Goal: Task Accomplishment & Management: Complete application form

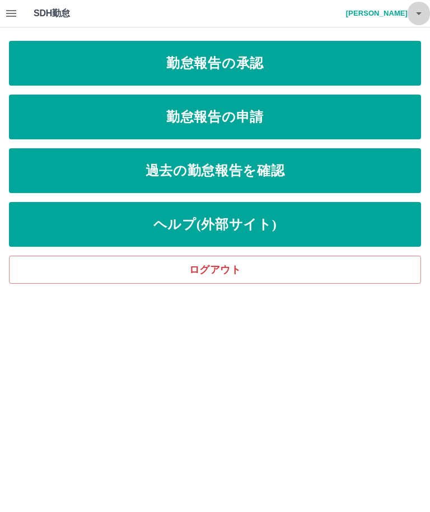
click at [412, 11] on icon "button" at bounding box center [418, 13] width 13 height 13
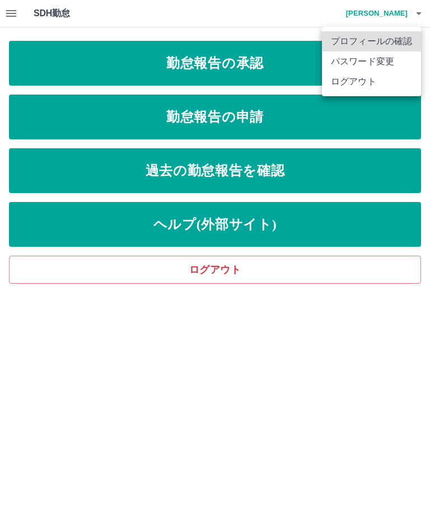
click at [363, 86] on li "ログアウト" at bounding box center [371, 82] width 99 height 20
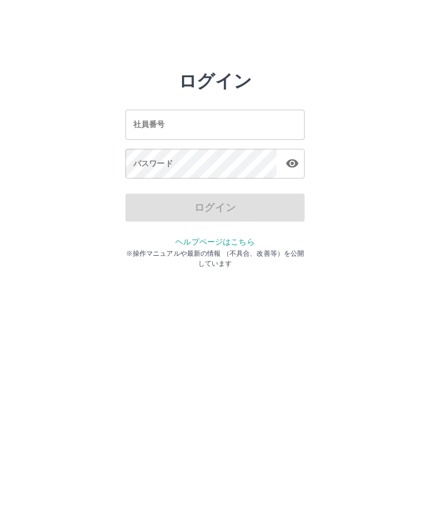
click at [144, 125] on div "社員番号 社員番号" at bounding box center [214, 125] width 179 height 30
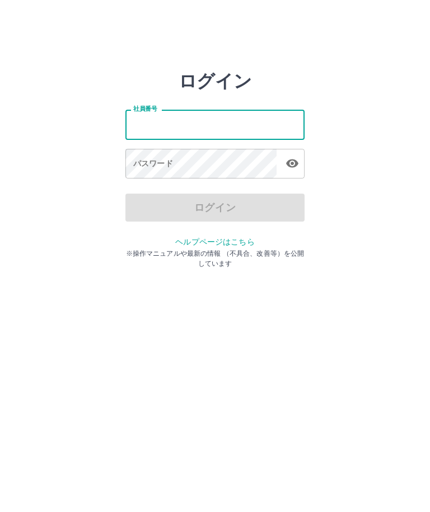
click at [145, 249] on html "ログイン 社員番号 社員番号 パスワード パスワード ログイン ヘルプページはこちら ※操作マニュアルや最新の情報 （不具合、改善等）を公開しています" at bounding box center [215, 124] width 430 height 249
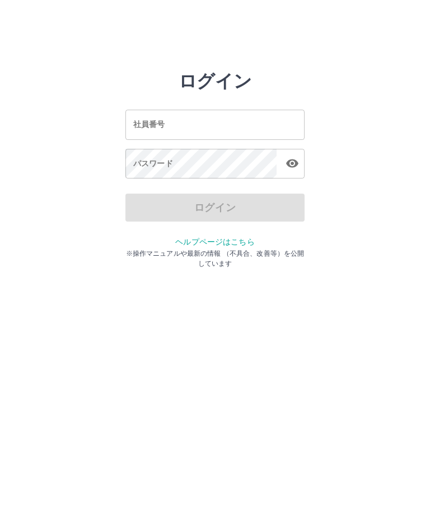
click at [143, 120] on div "社員番号 社員番号" at bounding box center [214, 125] width 179 height 30
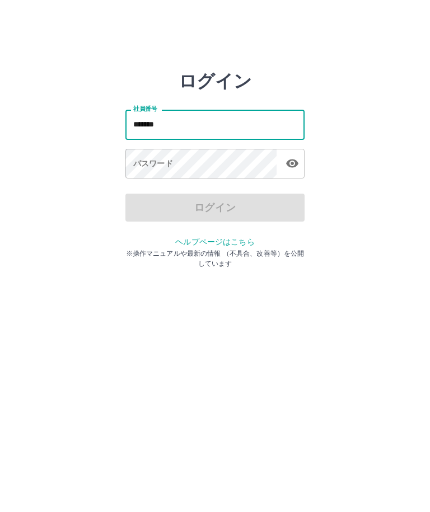
type input "*******"
click at [139, 164] on div "パスワード パスワード" at bounding box center [214, 164] width 179 height 31
click at [139, 165] on div "パスワード パスワード" at bounding box center [214, 164] width 179 height 31
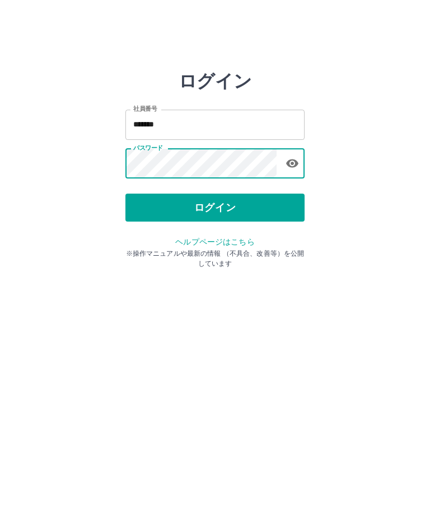
click at [291, 159] on icon "button" at bounding box center [292, 163] width 12 height 8
click at [208, 208] on button "ログイン" at bounding box center [214, 208] width 179 height 28
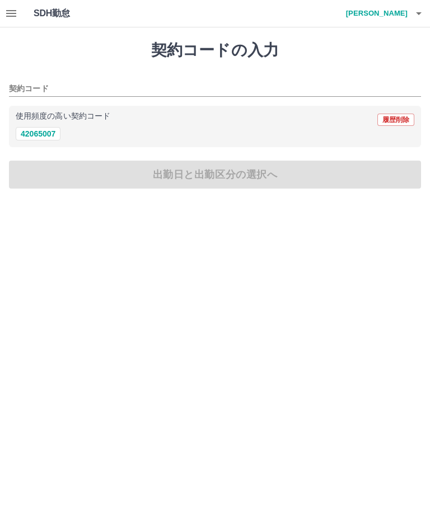
click at [8, 11] on icon "button" at bounding box center [11, 13] width 10 height 7
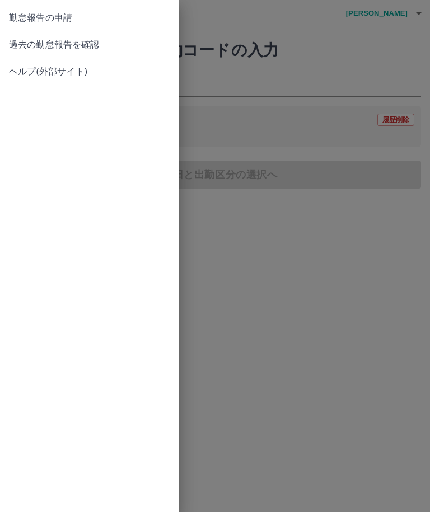
click at [60, 44] on span "過去の勤怠報告を確認" at bounding box center [89, 44] width 161 height 13
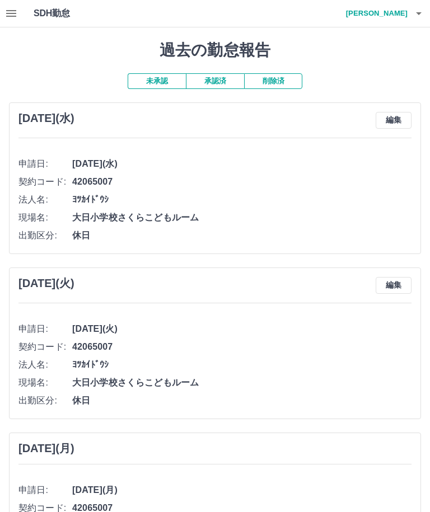
click at [7, 8] on icon "button" at bounding box center [10, 13] width 13 height 13
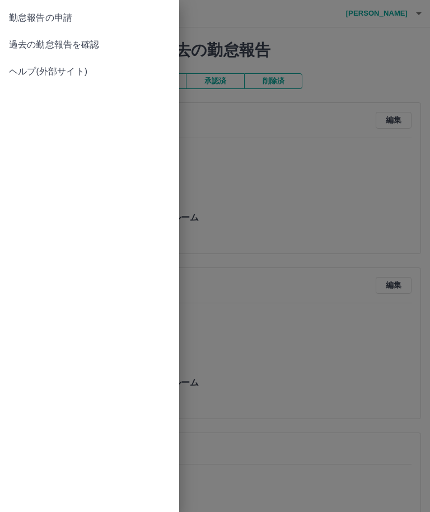
click at [60, 26] on link "勤怠報告の申請" at bounding box center [89, 17] width 179 height 27
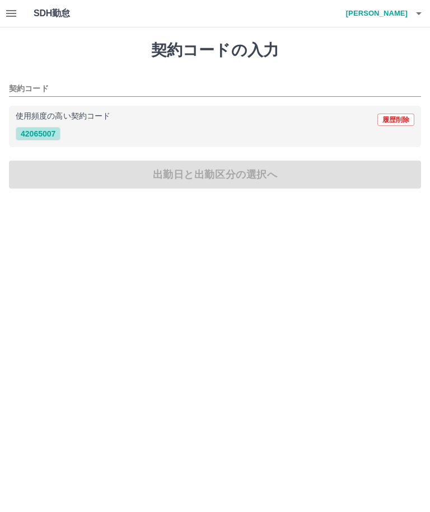
click at [43, 136] on button "42065007" at bounding box center [38, 133] width 45 height 13
type input "********"
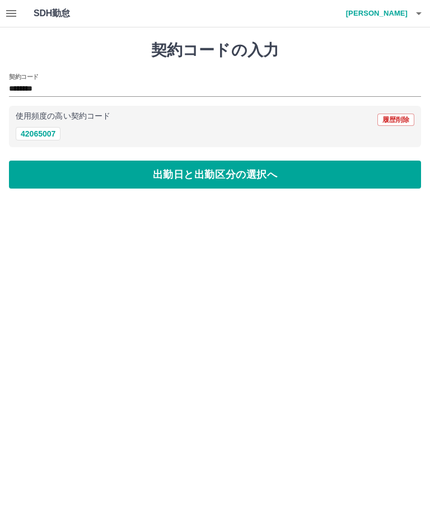
click at [225, 177] on button "出勤日と出勤区分の選択へ" at bounding box center [215, 175] width 412 height 28
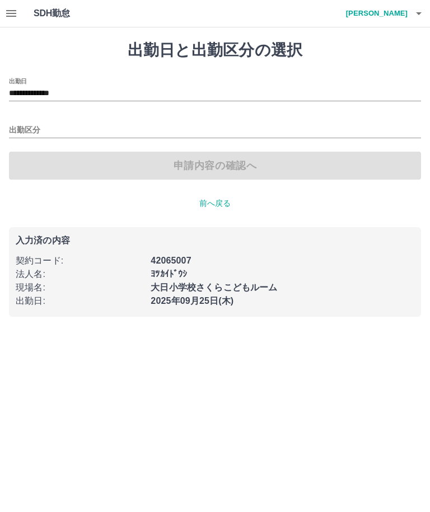
click at [23, 125] on input "出勤区分" at bounding box center [215, 131] width 412 height 14
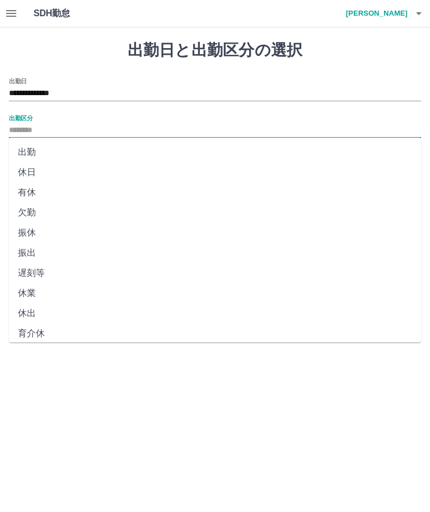
click at [28, 152] on li "出勤" at bounding box center [215, 152] width 412 height 20
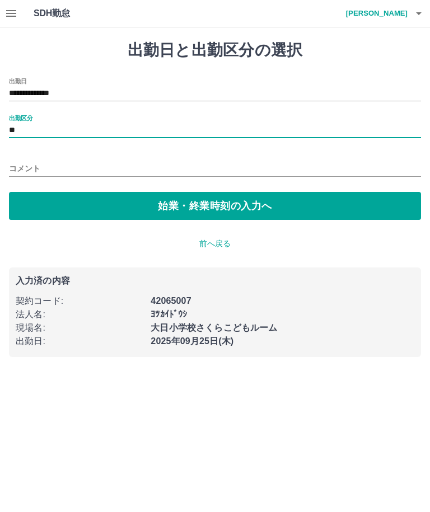
type input "**"
click at [213, 210] on button "始業・終業時刻の入力へ" at bounding box center [215, 206] width 412 height 28
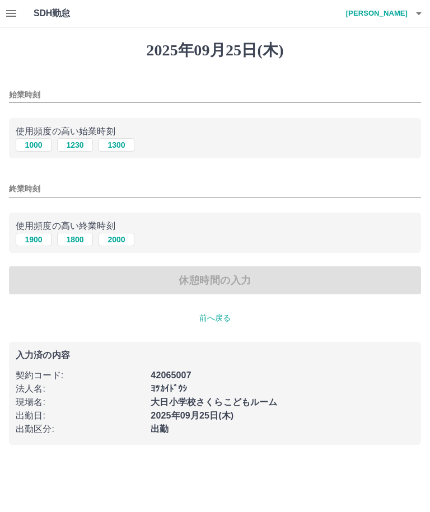
click at [30, 144] on button "1000" at bounding box center [34, 144] width 36 height 13
type input "****"
click at [31, 240] on button "1900" at bounding box center [34, 239] width 36 height 13
type input "****"
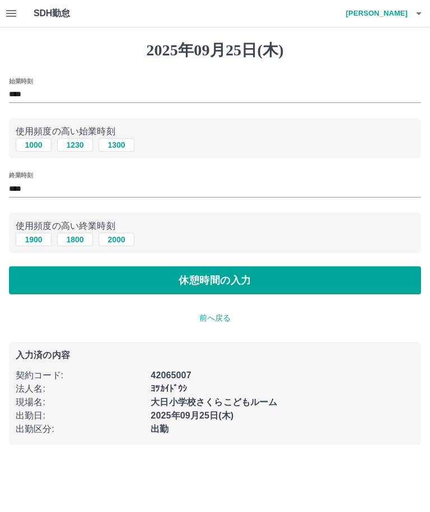
click at [215, 284] on button "休憩時間の入力" at bounding box center [215, 280] width 412 height 28
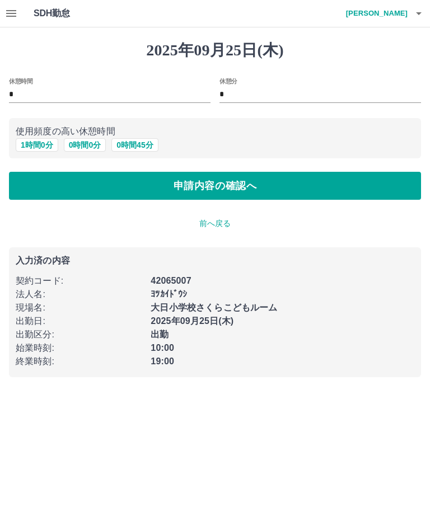
click at [32, 150] on button "1 時間 0 分" at bounding box center [37, 144] width 43 height 13
type input "*"
click at [210, 191] on button "申請内容の確認へ" at bounding box center [215, 186] width 412 height 28
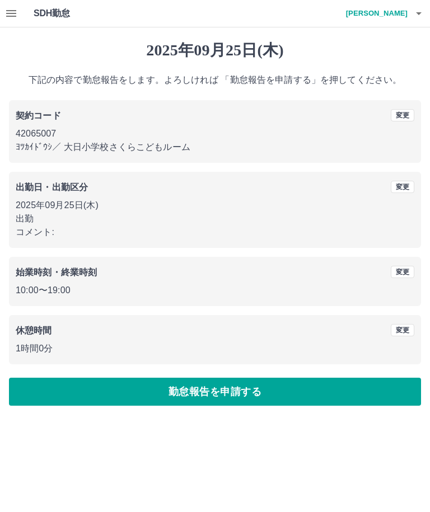
click at [235, 395] on button "勤怠報告を申請する" at bounding box center [215, 392] width 412 height 28
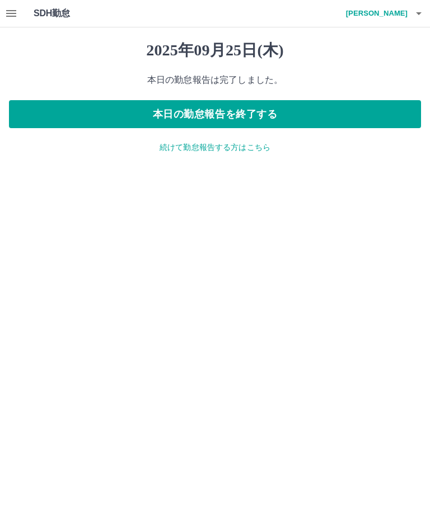
click at [206, 143] on p "続けて勤怠報告する方はこちら" at bounding box center [215, 148] width 412 height 12
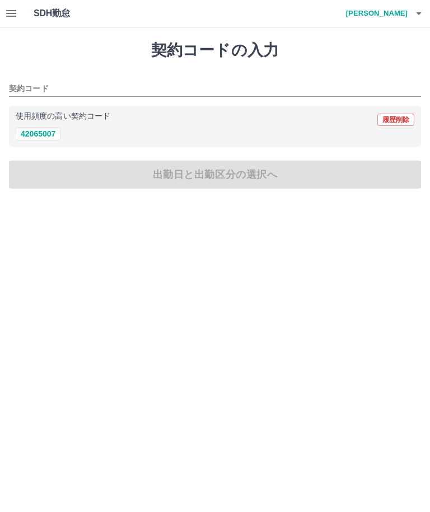
click at [31, 135] on button "42065007" at bounding box center [38, 133] width 45 height 13
type input "********"
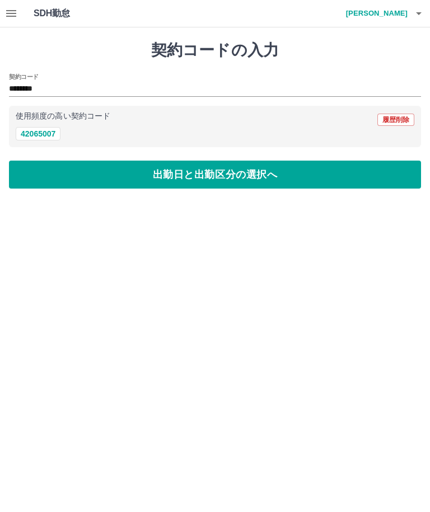
click at [220, 179] on button "出勤日と出勤区分の選択へ" at bounding box center [215, 175] width 412 height 28
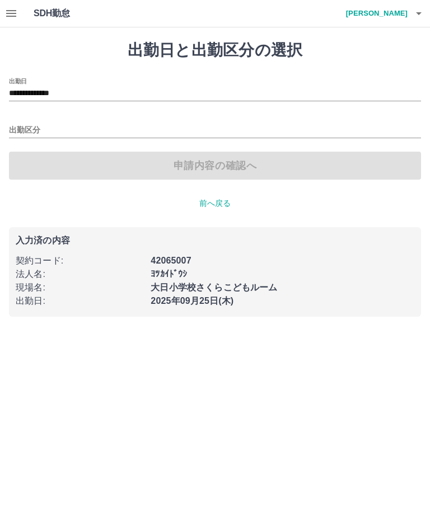
click at [63, 91] on input "**********" at bounding box center [215, 94] width 412 height 14
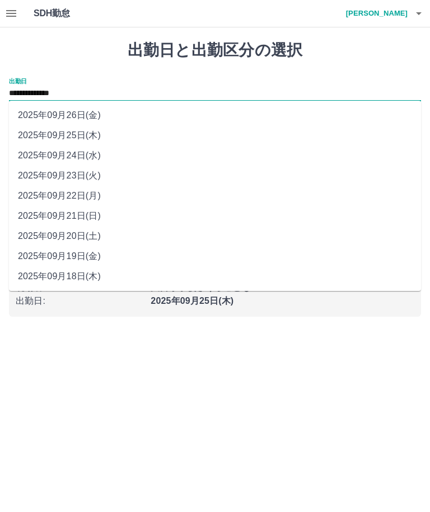
click at [60, 117] on li "2025年09月26日(金)" at bounding box center [215, 115] width 412 height 20
type input "**********"
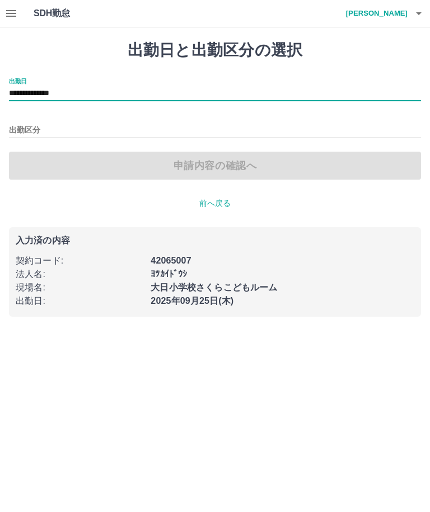
click at [17, 133] on input "出勤区分" at bounding box center [215, 131] width 412 height 14
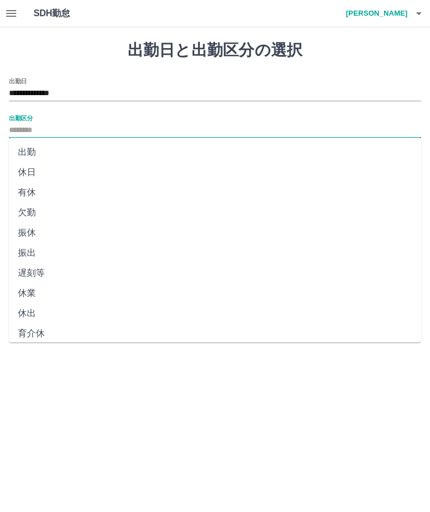
click at [31, 194] on li "有休" at bounding box center [215, 192] width 412 height 20
type input "**"
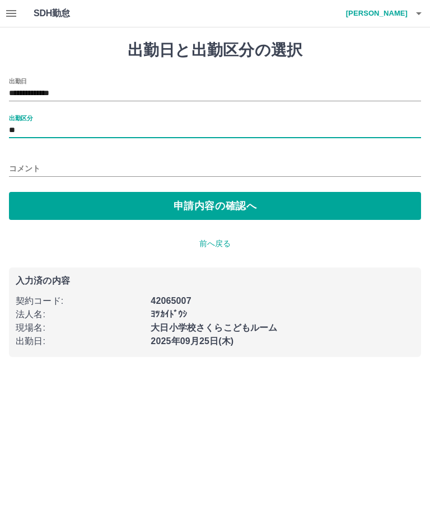
click at [231, 210] on button "申請内容の確認へ" at bounding box center [215, 206] width 412 height 28
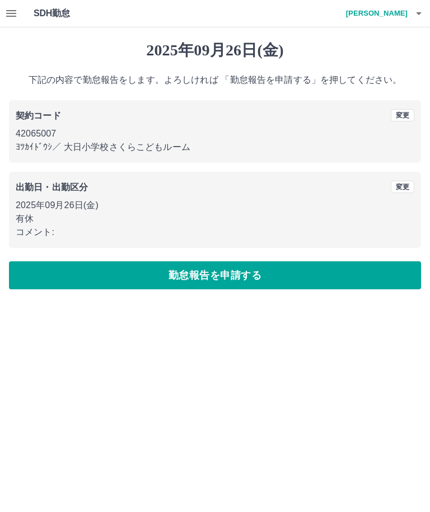
click at [196, 277] on button "勤怠報告を申請する" at bounding box center [215, 275] width 412 height 28
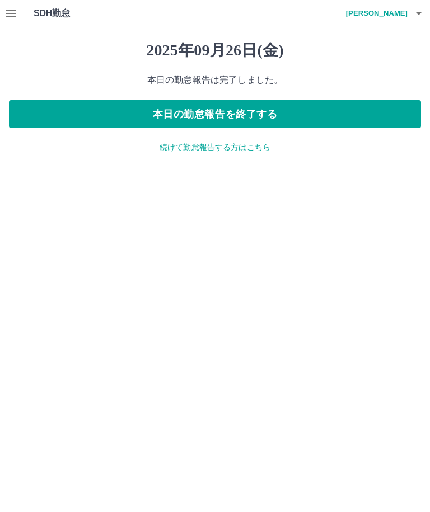
click at [233, 114] on button "本日の勤怠報告を終了する" at bounding box center [215, 114] width 412 height 28
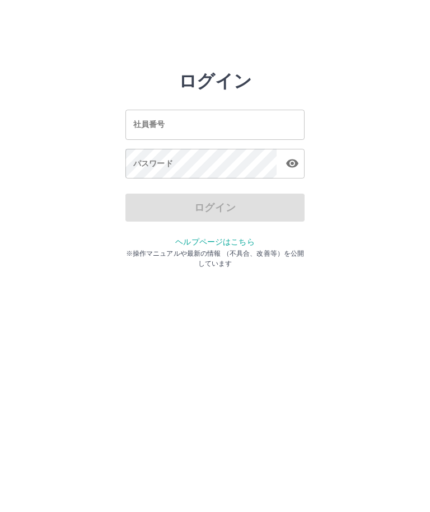
click at [225, 124] on input "社員番号" at bounding box center [214, 125] width 179 height 30
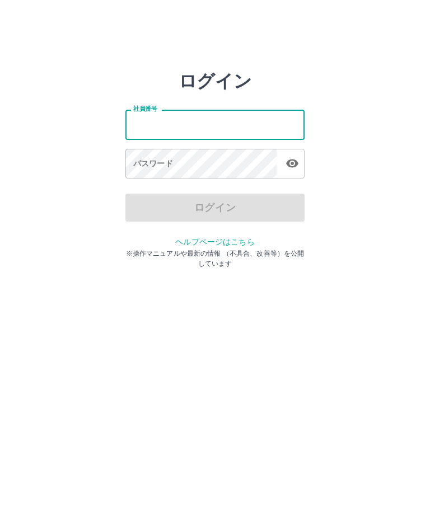
click at [167, 123] on input "社員番号" at bounding box center [214, 125] width 179 height 30
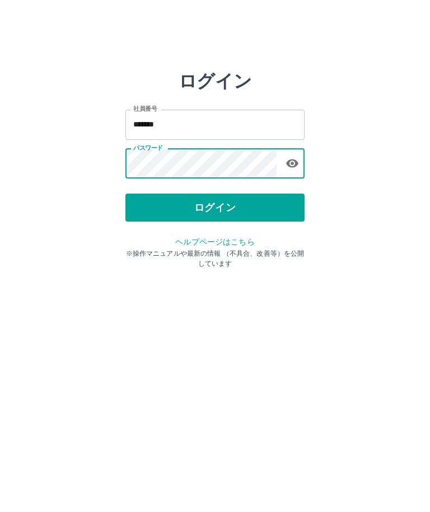
click at [271, 207] on button "ログイン" at bounding box center [214, 208] width 179 height 28
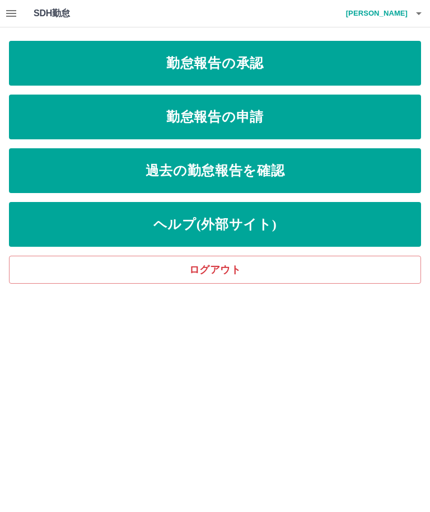
click at [330, 119] on link "勤怠報告の申請" at bounding box center [215, 117] width 412 height 45
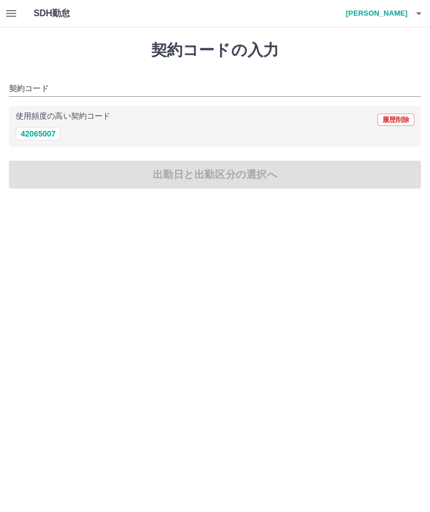
click at [46, 133] on button "42065007" at bounding box center [38, 133] width 45 height 13
type input "********"
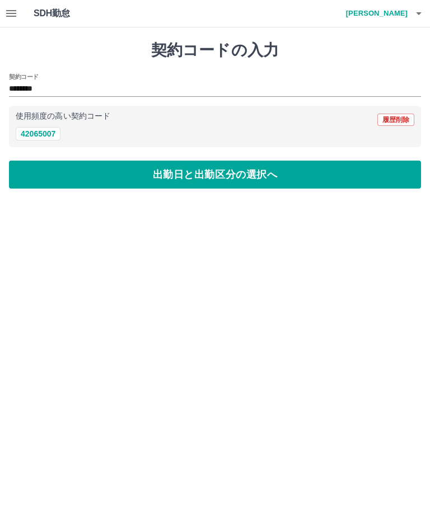
click at [115, 172] on button "出勤日と出勤区分の選択へ" at bounding box center [215, 175] width 412 height 28
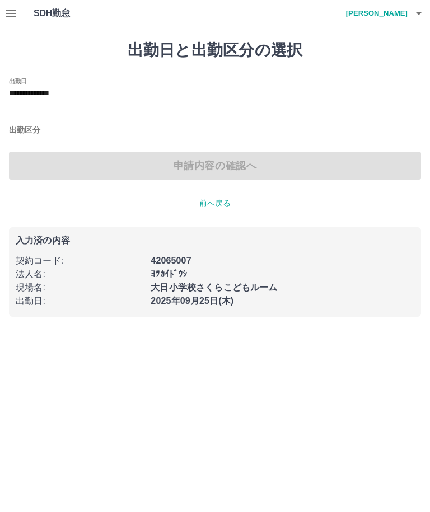
click at [87, 124] on input "出勤区分" at bounding box center [215, 131] width 412 height 14
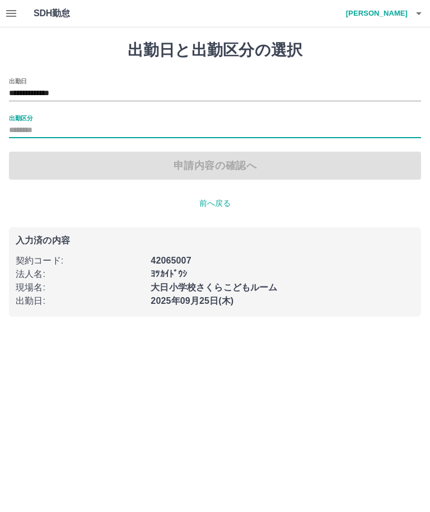
click at [121, 126] on input "出勤区分" at bounding box center [215, 131] width 412 height 14
click at [25, 126] on input "出勤区分" at bounding box center [215, 131] width 412 height 14
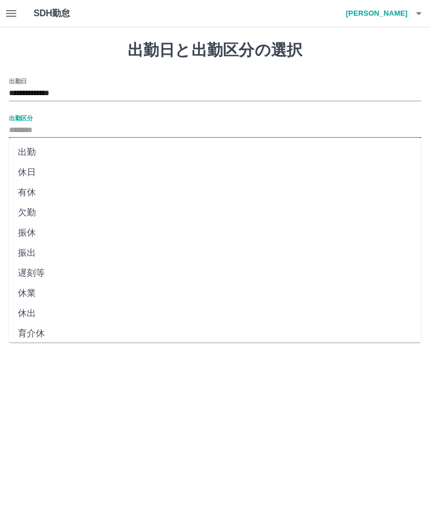
click at [67, 147] on li "出勤" at bounding box center [215, 152] width 412 height 20
type input "**"
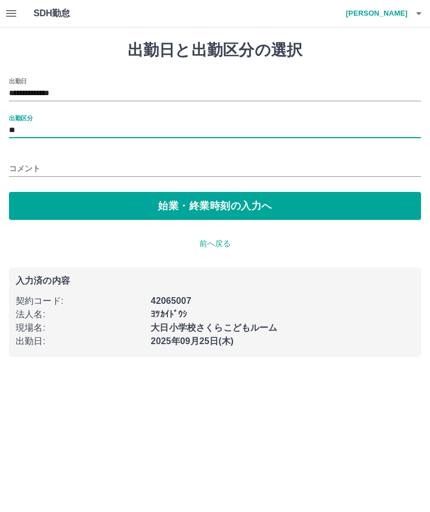
click at [104, 197] on button "始業・終業時刻の入力へ" at bounding box center [215, 206] width 412 height 28
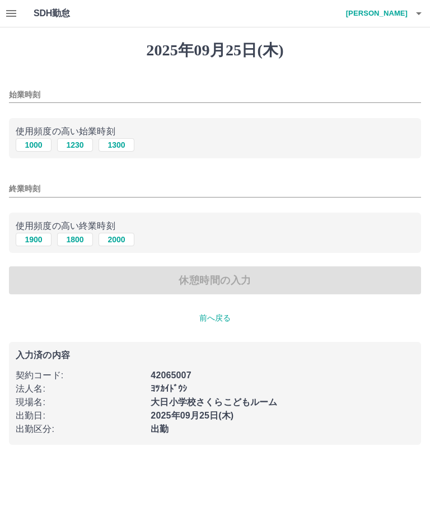
click at [35, 143] on button "1000" at bounding box center [34, 144] width 36 height 13
type input "****"
click at [39, 242] on button "1900" at bounding box center [34, 239] width 36 height 13
type input "****"
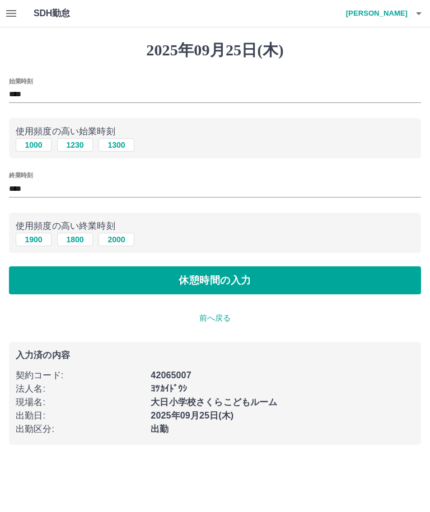
click at [105, 282] on button "休憩時間の入力" at bounding box center [215, 280] width 412 height 28
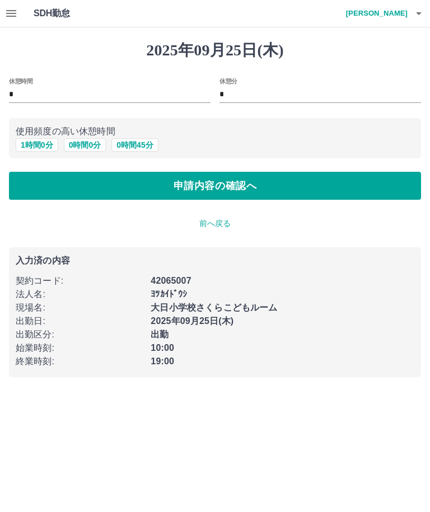
click at [44, 144] on button "1 時間 0 分" at bounding box center [37, 144] width 43 height 13
type input "*"
click at [143, 186] on button "申請内容の確認へ" at bounding box center [215, 186] width 412 height 28
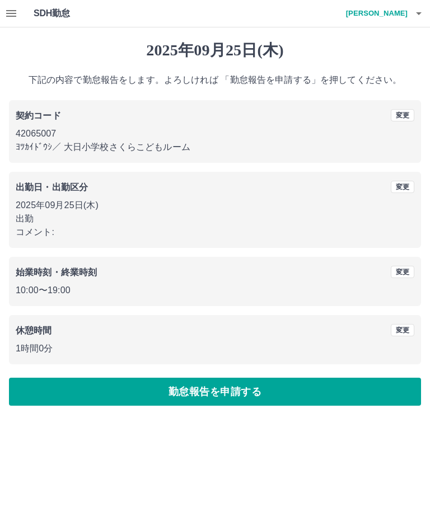
click at [325, 399] on button "勤怠報告を申請する" at bounding box center [215, 392] width 412 height 28
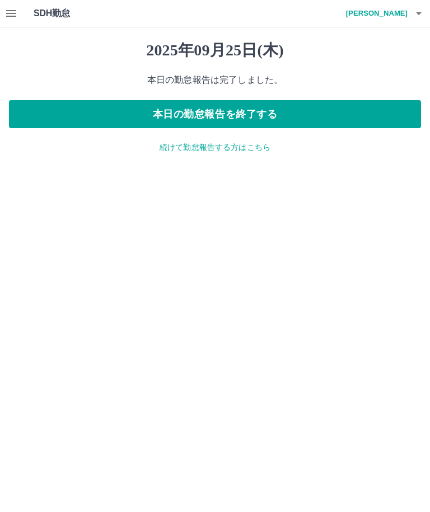
click at [259, 145] on p "続けて勤怠報告する方はこちら" at bounding box center [215, 148] width 412 height 12
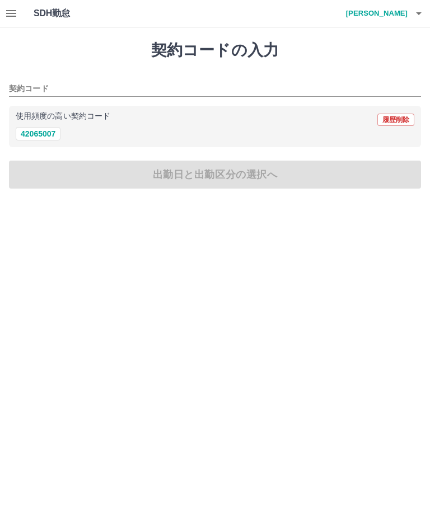
click at [409, 15] on button "button" at bounding box center [418, 13] width 22 height 27
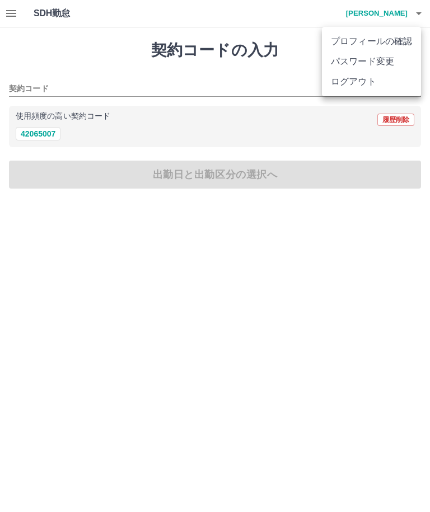
click at [326, 141] on div at bounding box center [215, 256] width 430 height 512
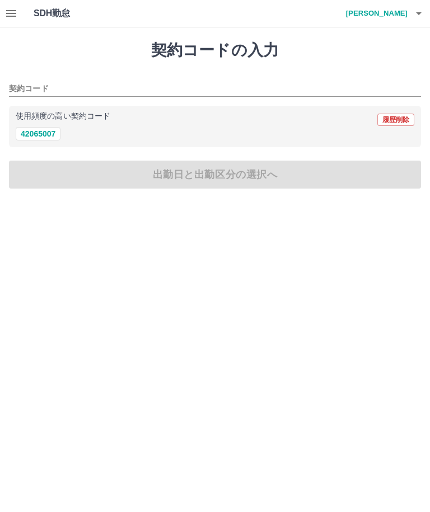
click at [86, 109] on div "使用頻度の高い契約コード 履歴削除 42065007" at bounding box center [215, 127] width 412 height 42
click at [56, 134] on button "42065007" at bounding box center [38, 133] width 45 height 13
type input "********"
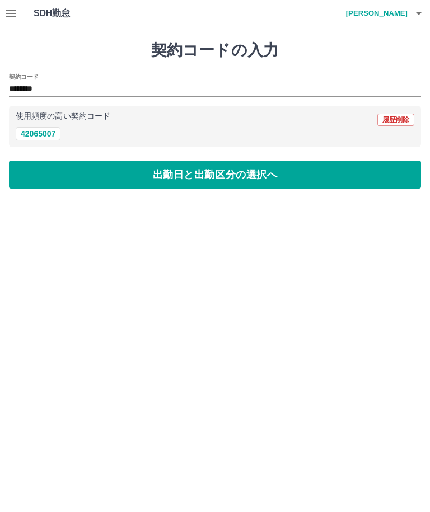
click at [223, 178] on button "出勤日と出勤区分の選択へ" at bounding box center [215, 175] width 412 height 28
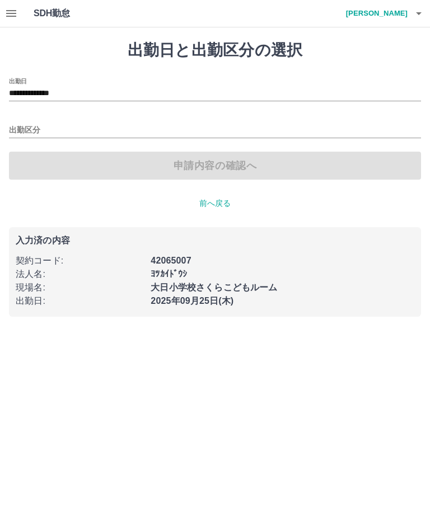
click at [8, 12] on icon "button" at bounding box center [10, 13] width 13 height 13
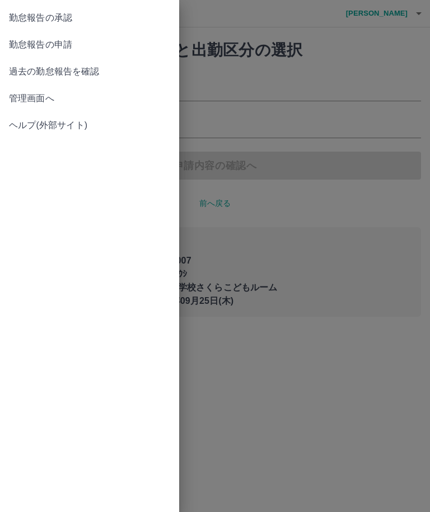
click at [95, 98] on span "管理画面へ" at bounding box center [89, 98] width 161 height 13
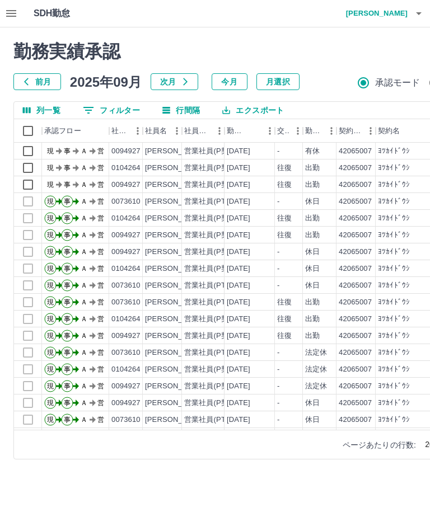
click at [406, 15] on h4 "鈴木　晴菜" at bounding box center [373, 13] width 67 height 27
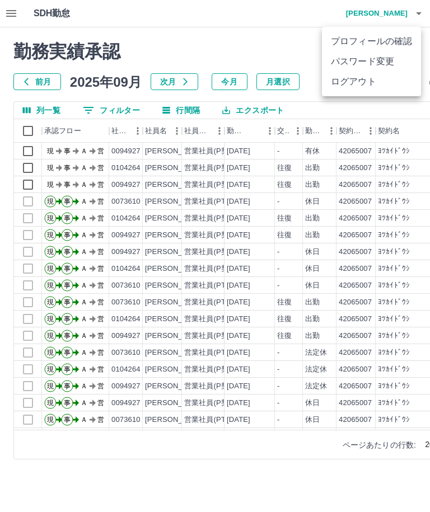
click at [369, 85] on li "ログアウト" at bounding box center [371, 82] width 99 height 20
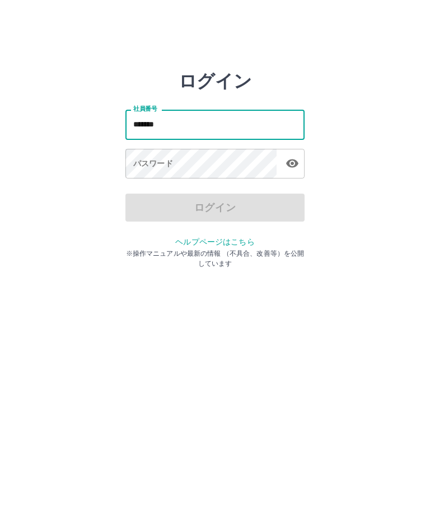
type input "*******"
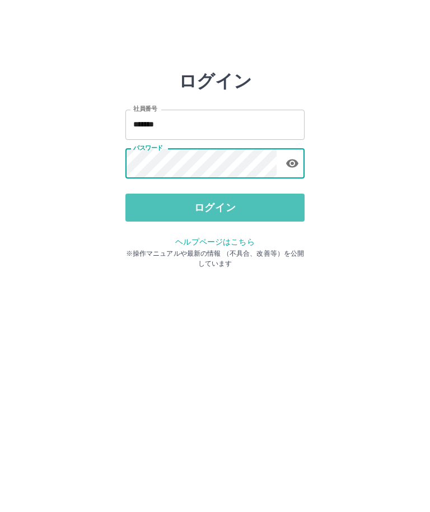
click at [290, 205] on button "ログイン" at bounding box center [214, 208] width 179 height 28
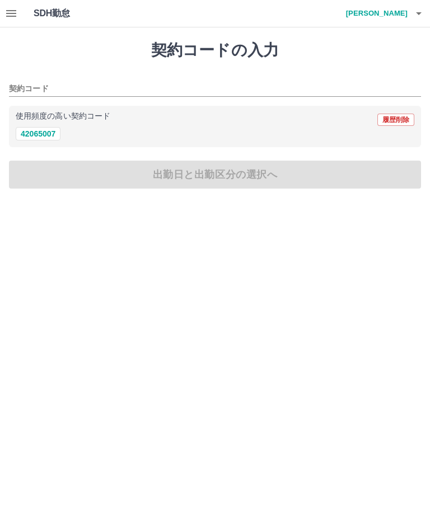
click at [54, 128] on button "42065007" at bounding box center [38, 133] width 45 height 13
type input "********"
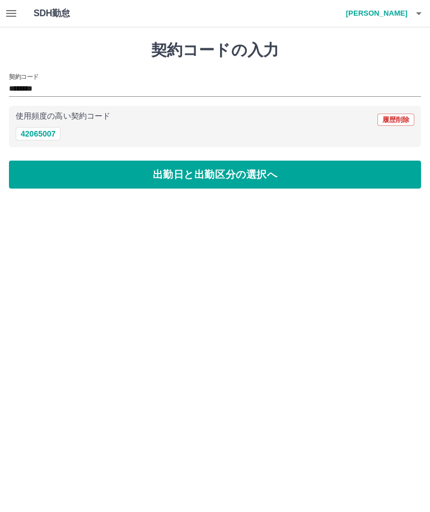
click at [124, 166] on button "出勤日と出勤区分の選択へ" at bounding box center [215, 175] width 412 height 28
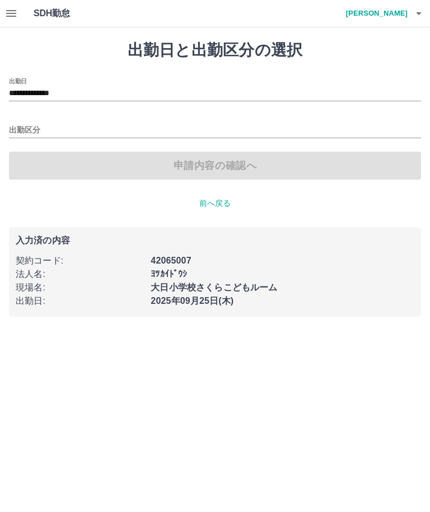
click at [82, 124] on input "出勤区分" at bounding box center [215, 131] width 412 height 14
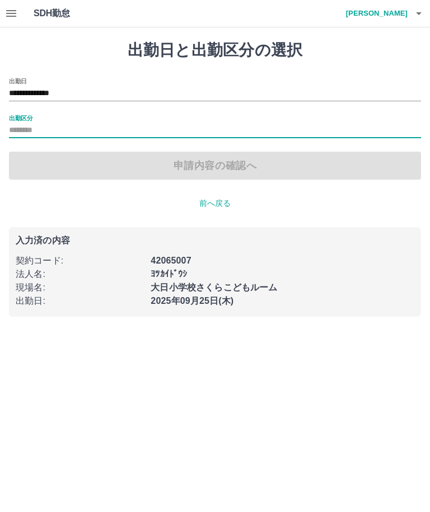
click at [136, 124] on input "出勤区分" at bounding box center [215, 131] width 412 height 14
click at [111, 132] on input "出勤区分" at bounding box center [215, 131] width 412 height 14
click at [163, 74] on div "**********" at bounding box center [215, 178] width 430 height 303
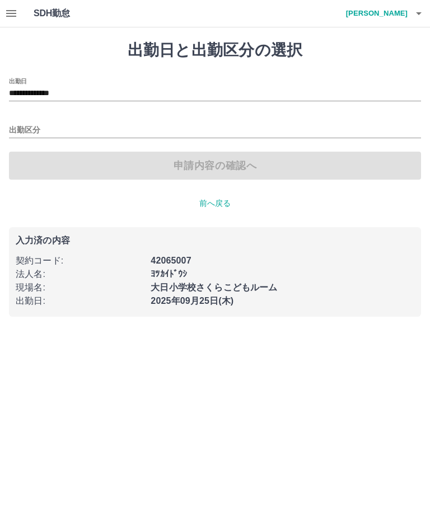
click at [88, 136] on input "出勤区分" at bounding box center [215, 131] width 412 height 14
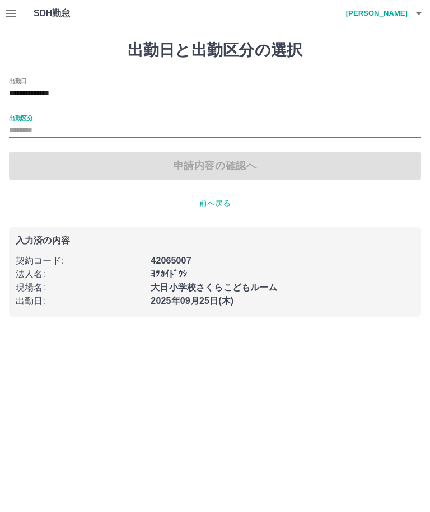
click at [98, 129] on input "出勤区分" at bounding box center [215, 131] width 412 height 14
click at [34, 134] on input "出勤区分" at bounding box center [215, 131] width 412 height 14
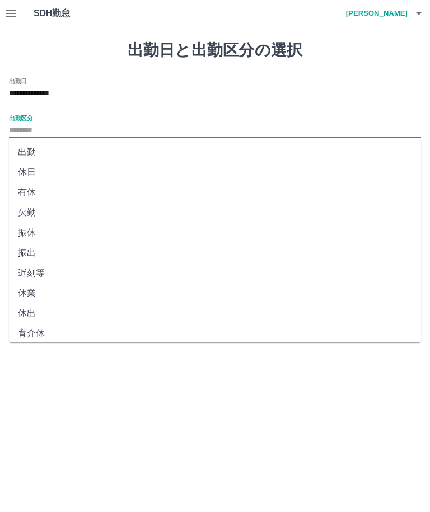
click at [36, 149] on li "出勤" at bounding box center [215, 152] width 412 height 20
type input "**"
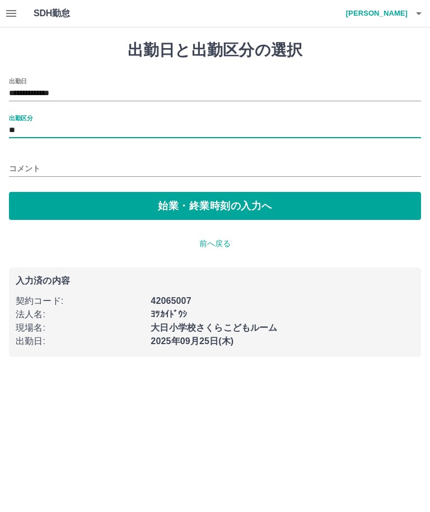
click at [57, 208] on button "始業・終業時刻の入力へ" at bounding box center [215, 206] width 412 height 28
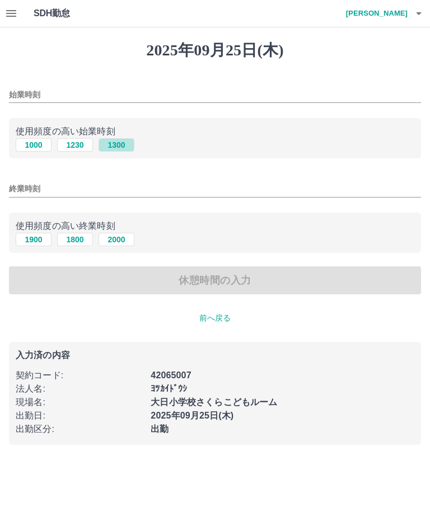
click at [119, 144] on button "1300" at bounding box center [116, 144] width 36 height 13
click at [77, 144] on button "1230" at bounding box center [75, 144] width 36 height 13
type input "****"
click at [77, 234] on button "1800" at bounding box center [75, 239] width 36 height 13
type input "****"
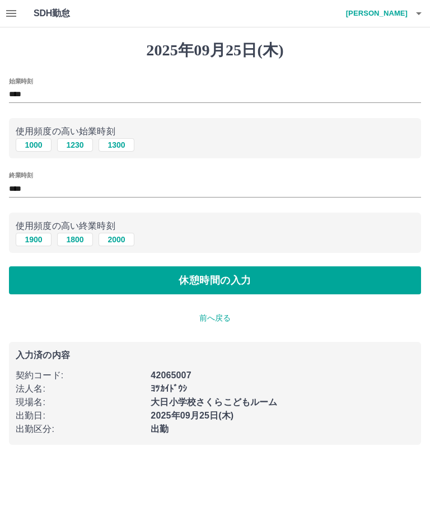
click at [134, 280] on button "休憩時間の入力" at bounding box center [215, 280] width 412 height 28
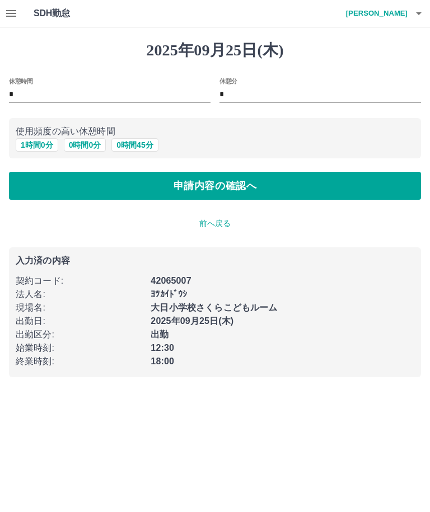
click at [84, 144] on button "0 時間 0 分" at bounding box center [85, 144] width 43 height 13
click at [162, 187] on button "申請内容の確認へ" at bounding box center [215, 186] width 412 height 28
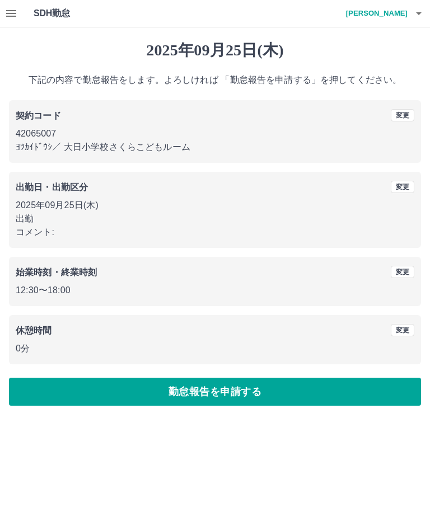
click at [329, 395] on button "勤怠報告を申請する" at bounding box center [215, 392] width 412 height 28
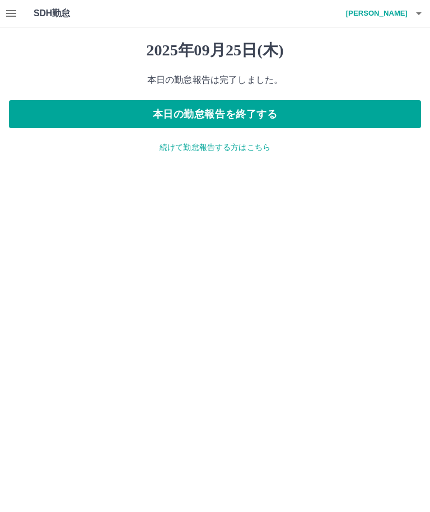
click at [264, 148] on p "続けて勤怠報告する方はこちら" at bounding box center [215, 148] width 412 height 12
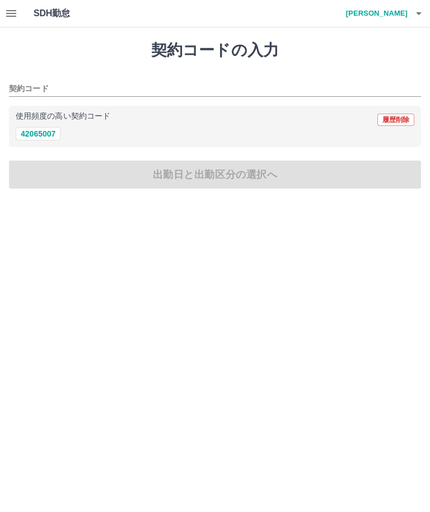
click at [411, 12] on button "button" at bounding box center [418, 13] width 22 height 27
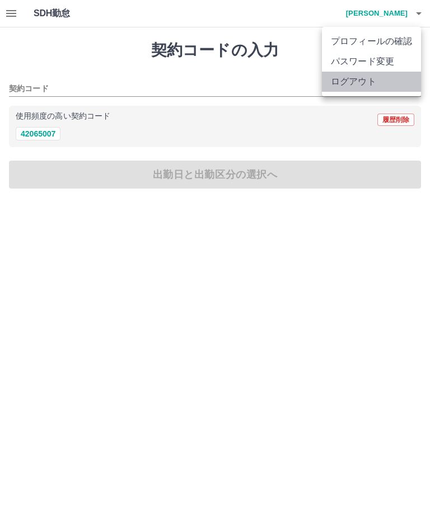
click at [391, 84] on li "ログアウト" at bounding box center [371, 82] width 99 height 20
click at [387, 87] on li "ログアウト" at bounding box center [371, 82] width 99 height 20
